Goal: Navigation & Orientation: Find specific page/section

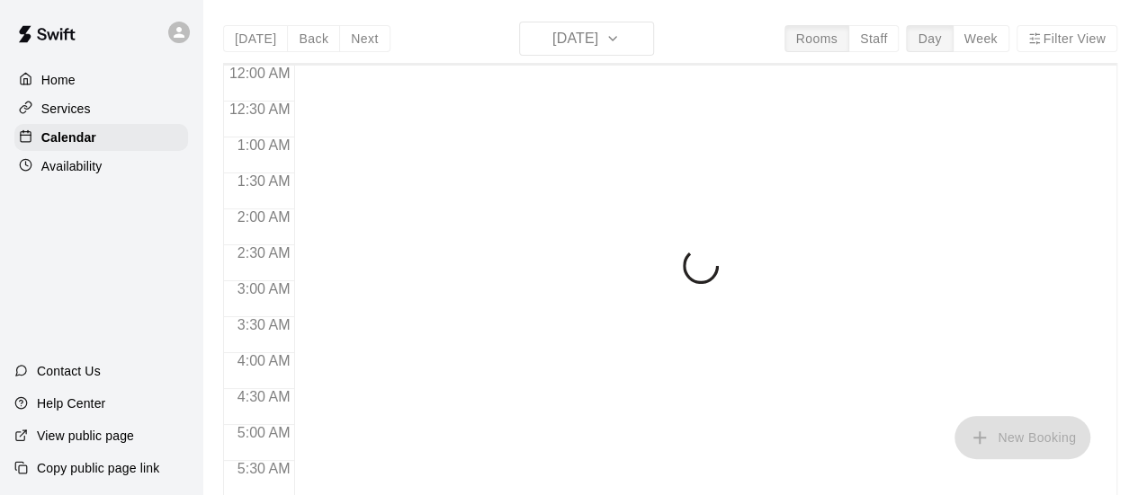
scroll to position [1086, 0]
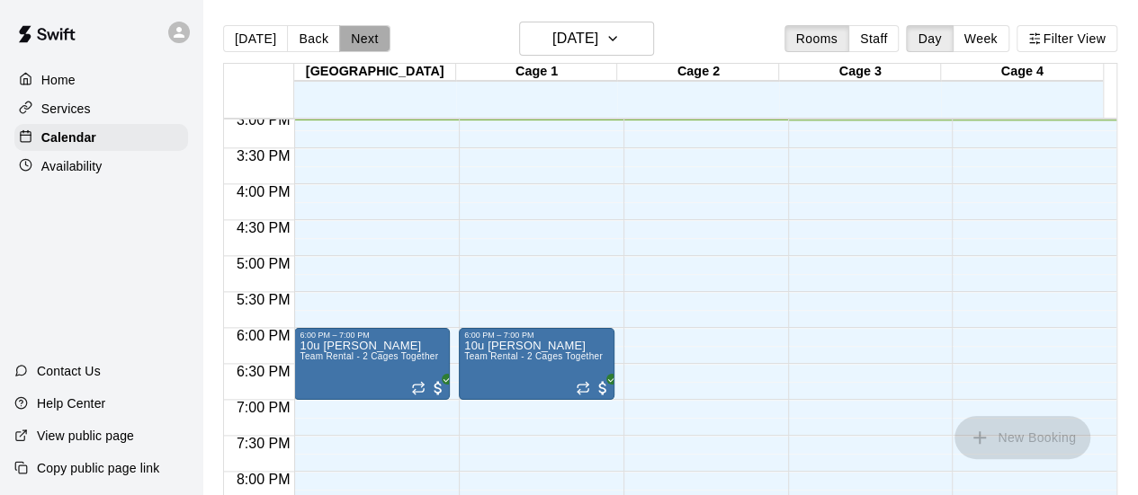
click at [356, 42] on button "Next" at bounding box center [364, 38] width 50 height 27
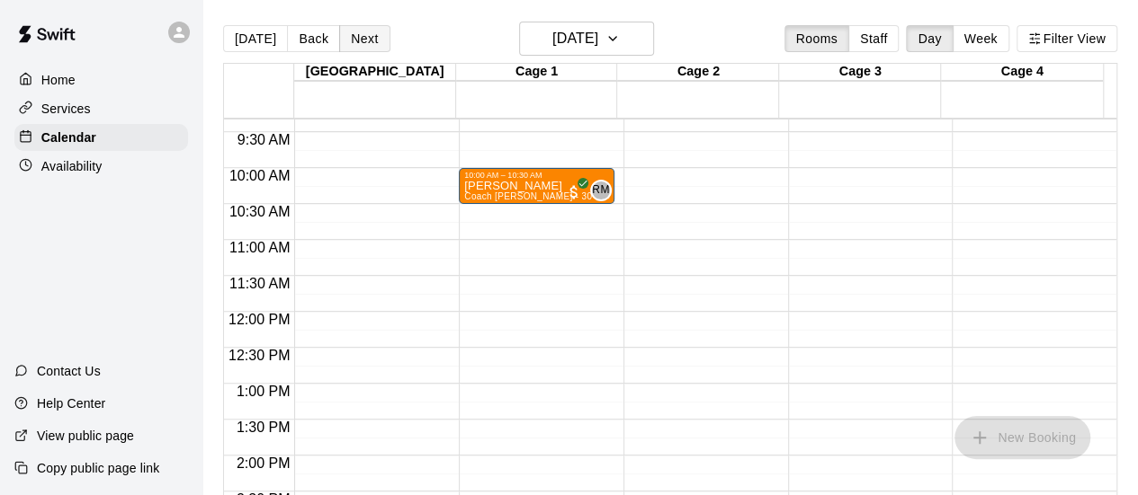
scroll to position [673, 0]
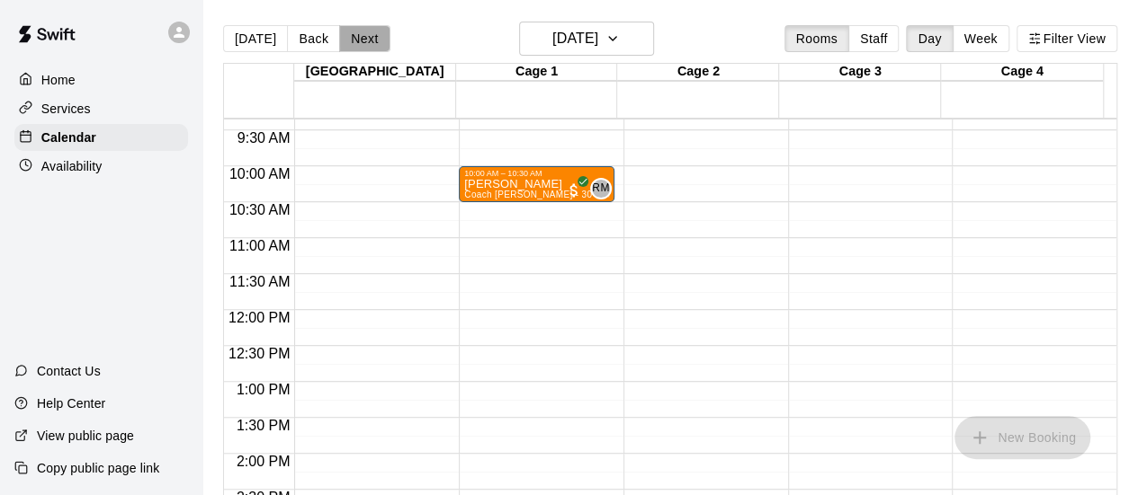
click at [366, 37] on button "Next" at bounding box center [364, 38] width 50 height 27
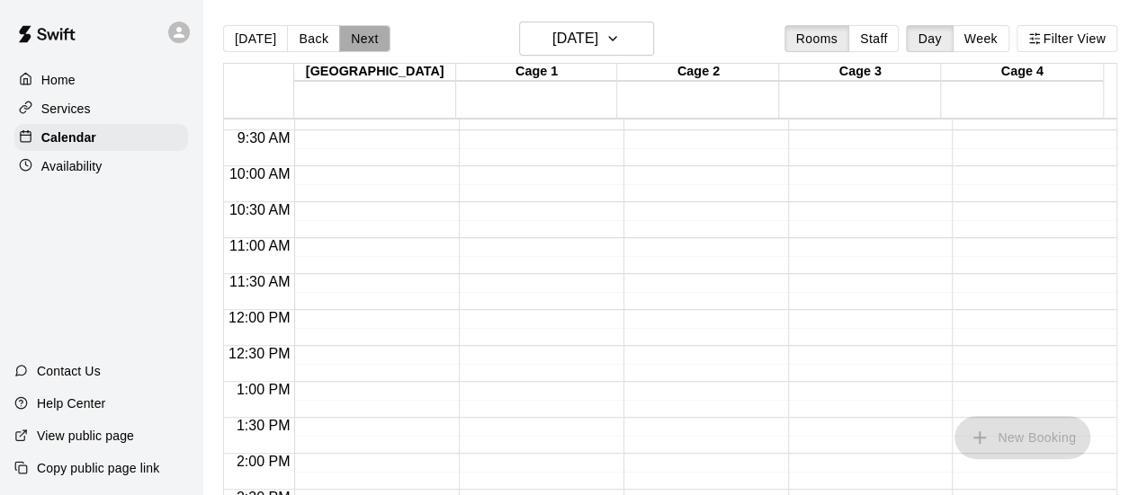
click at [366, 37] on button "Next" at bounding box center [364, 38] width 50 height 27
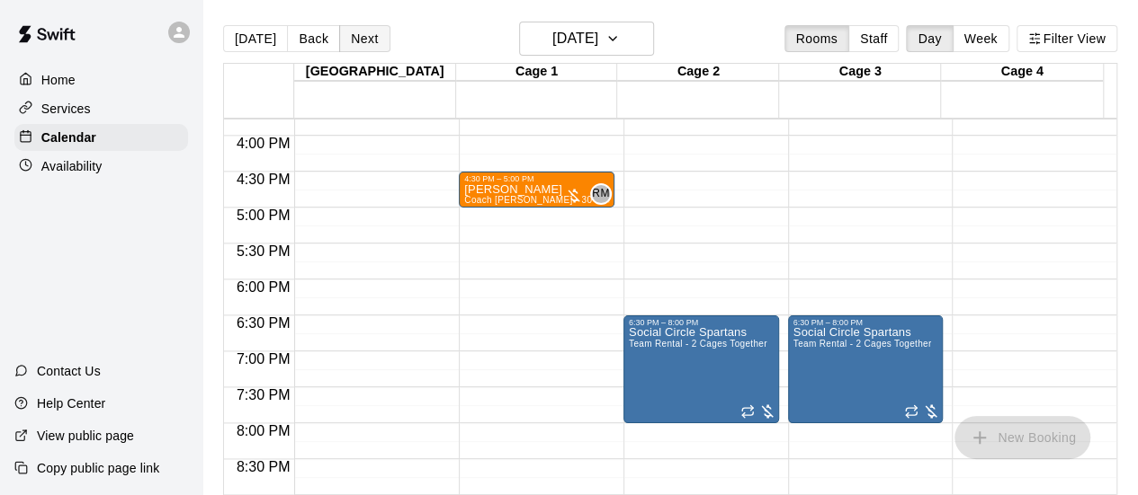
scroll to position [1136, 0]
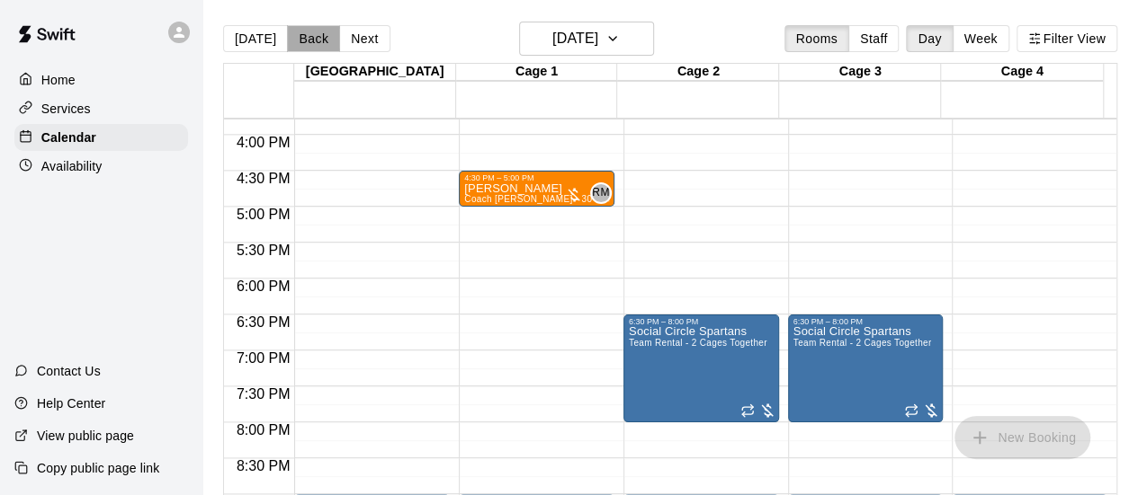
click at [315, 46] on button "Back" at bounding box center [313, 38] width 53 height 27
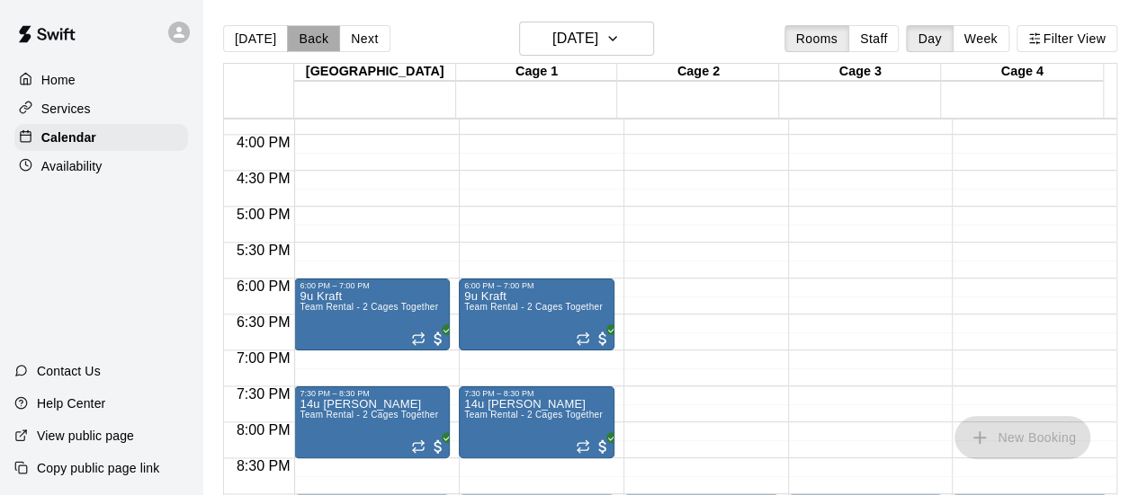
click at [315, 46] on button "Back" at bounding box center [313, 38] width 53 height 27
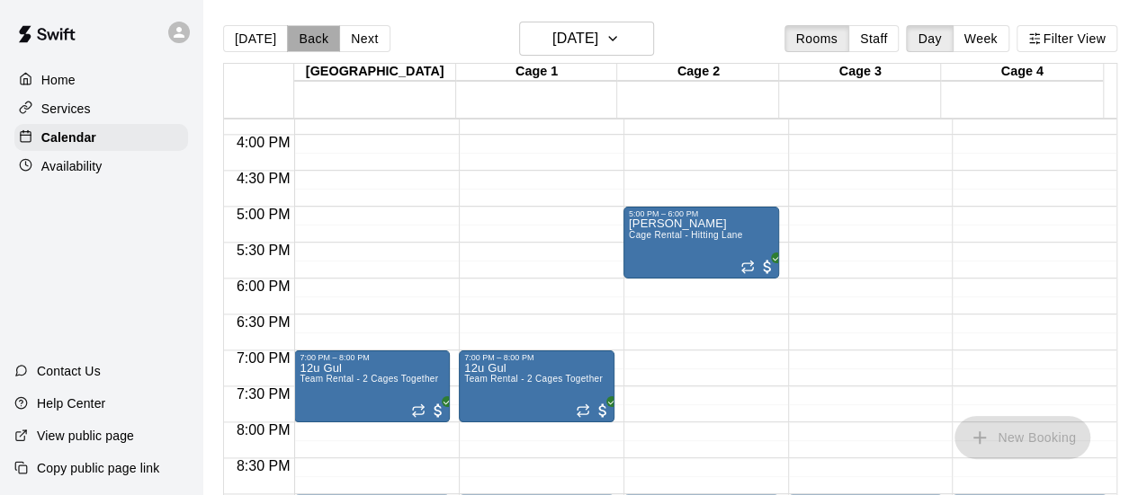
click at [315, 46] on button "Back" at bounding box center [313, 38] width 53 height 27
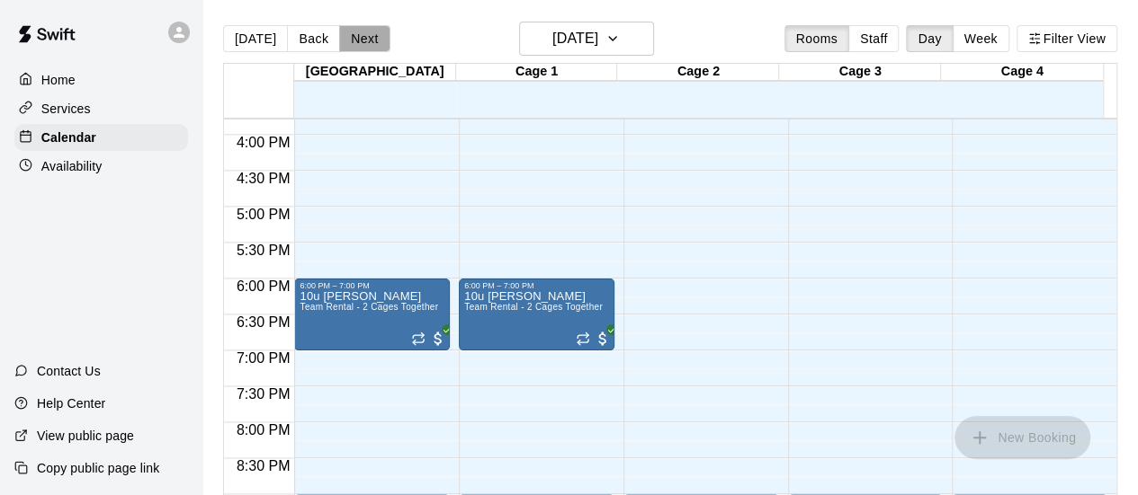
click at [358, 32] on button "Next" at bounding box center [364, 38] width 50 height 27
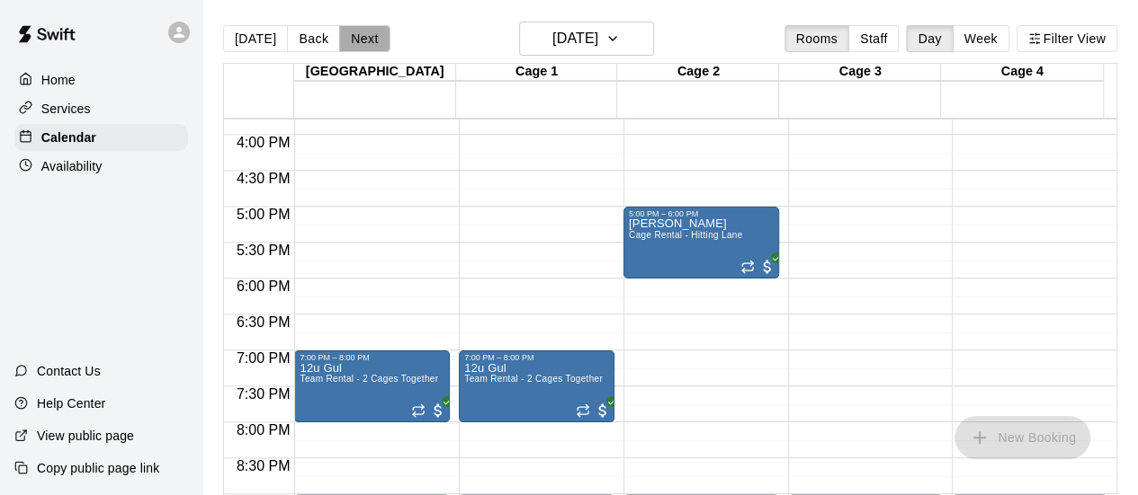
click at [358, 32] on button "Next" at bounding box center [364, 38] width 50 height 27
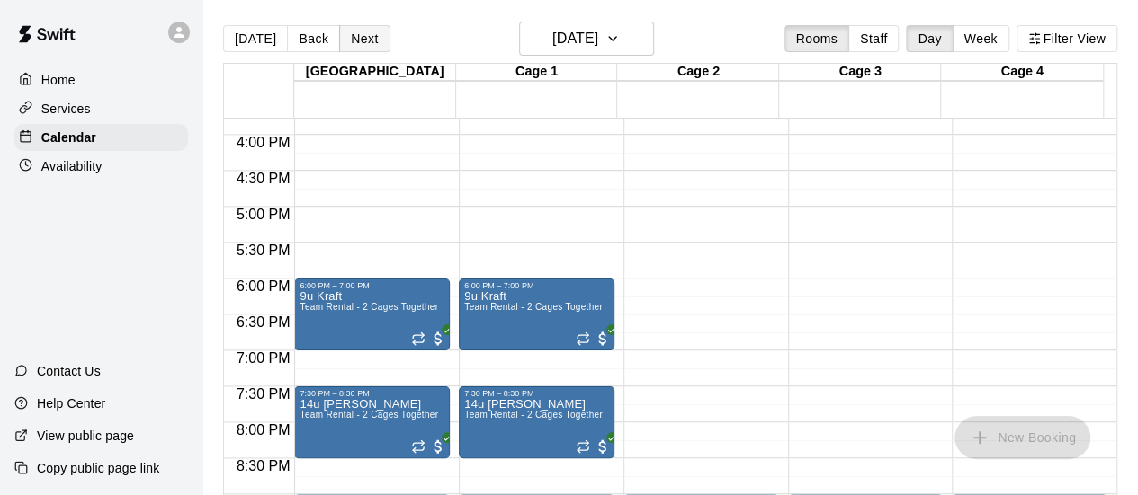
click at [358, 32] on button "Next" at bounding box center [364, 38] width 50 height 27
